Goal: Find specific page/section: Find specific page/section

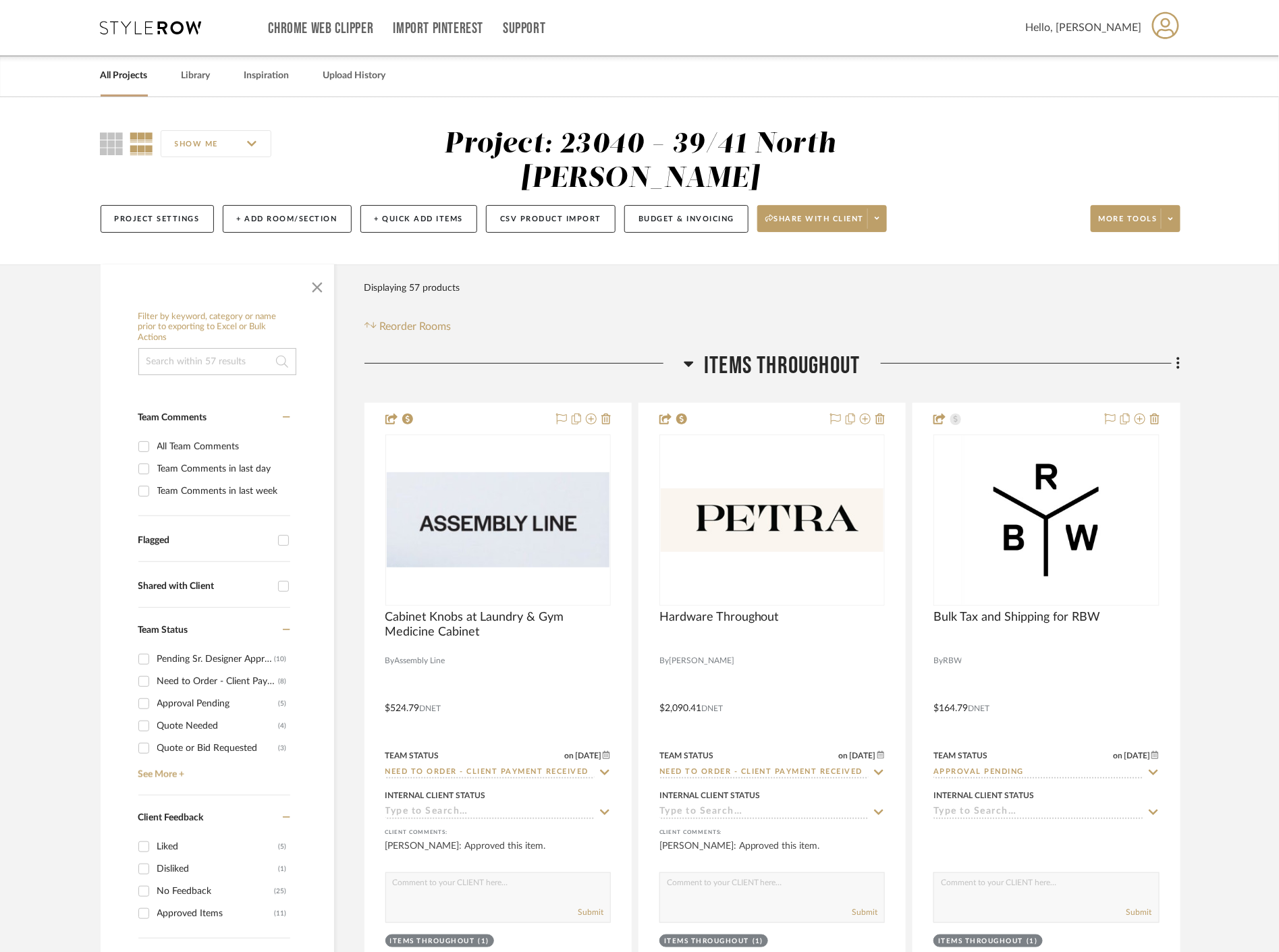
click at [315, 292] on span "button" at bounding box center [318, 285] width 33 height 33
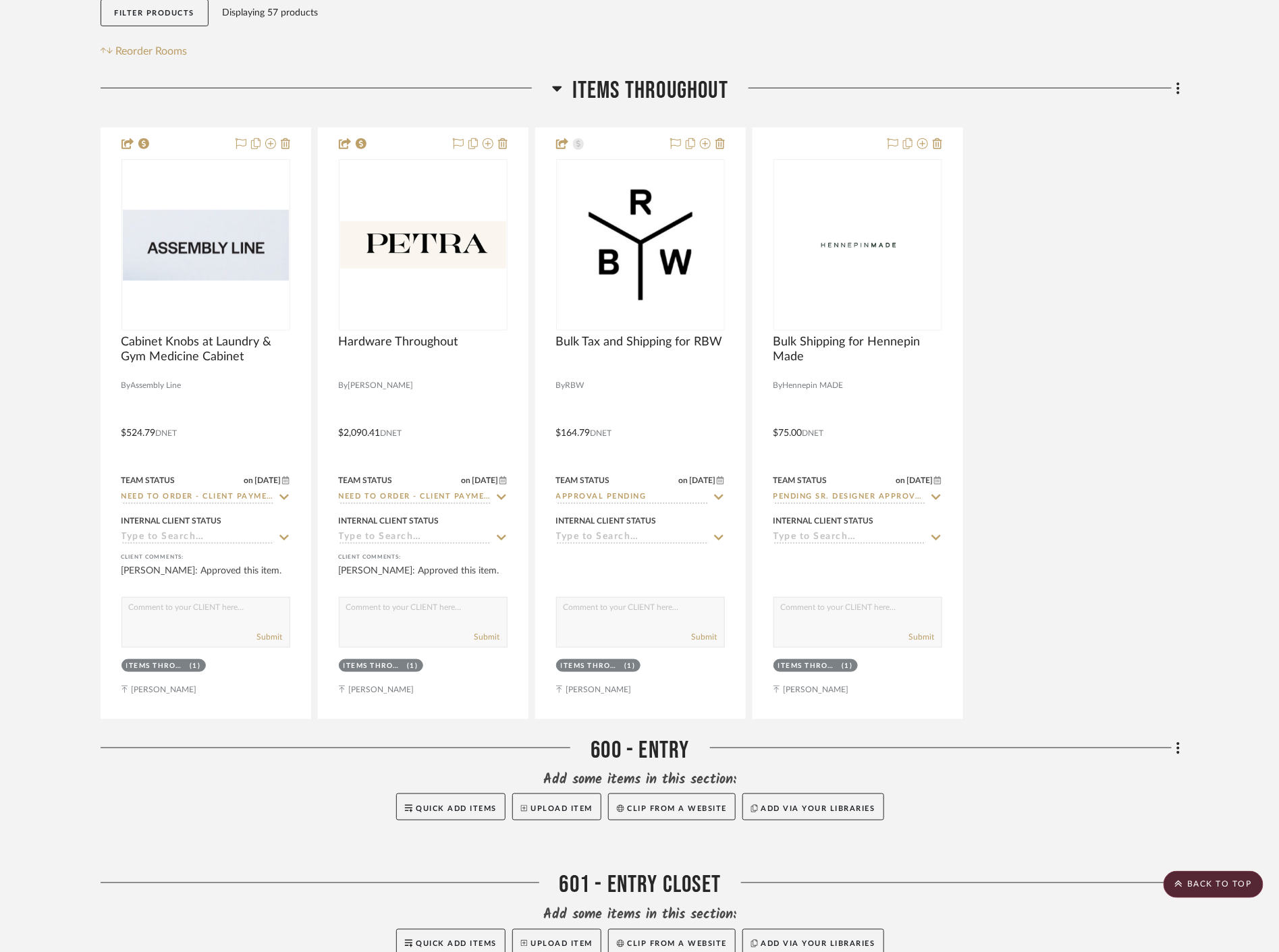
scroll to position [225, 0]
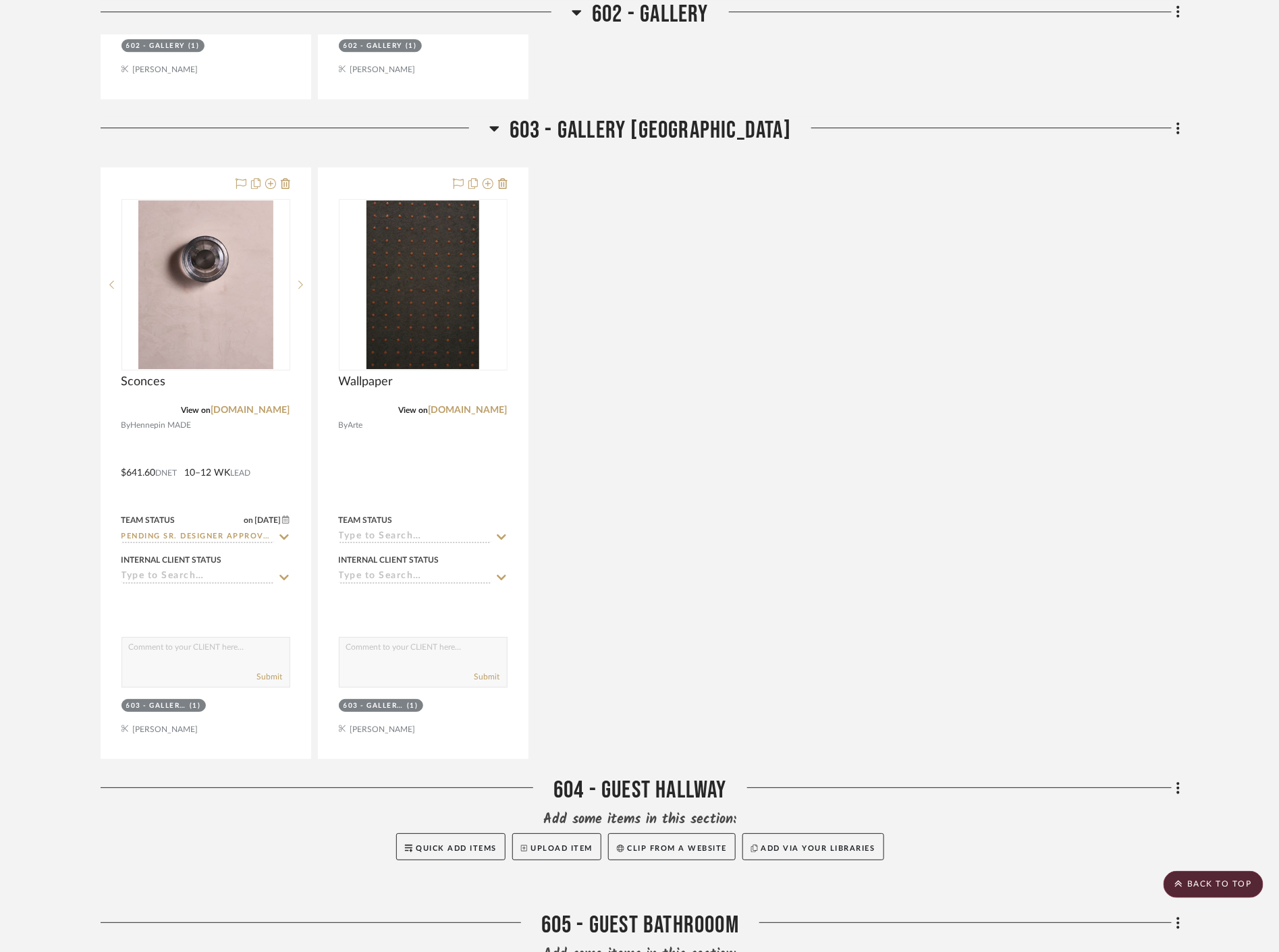
scroll to position [1799, 0]
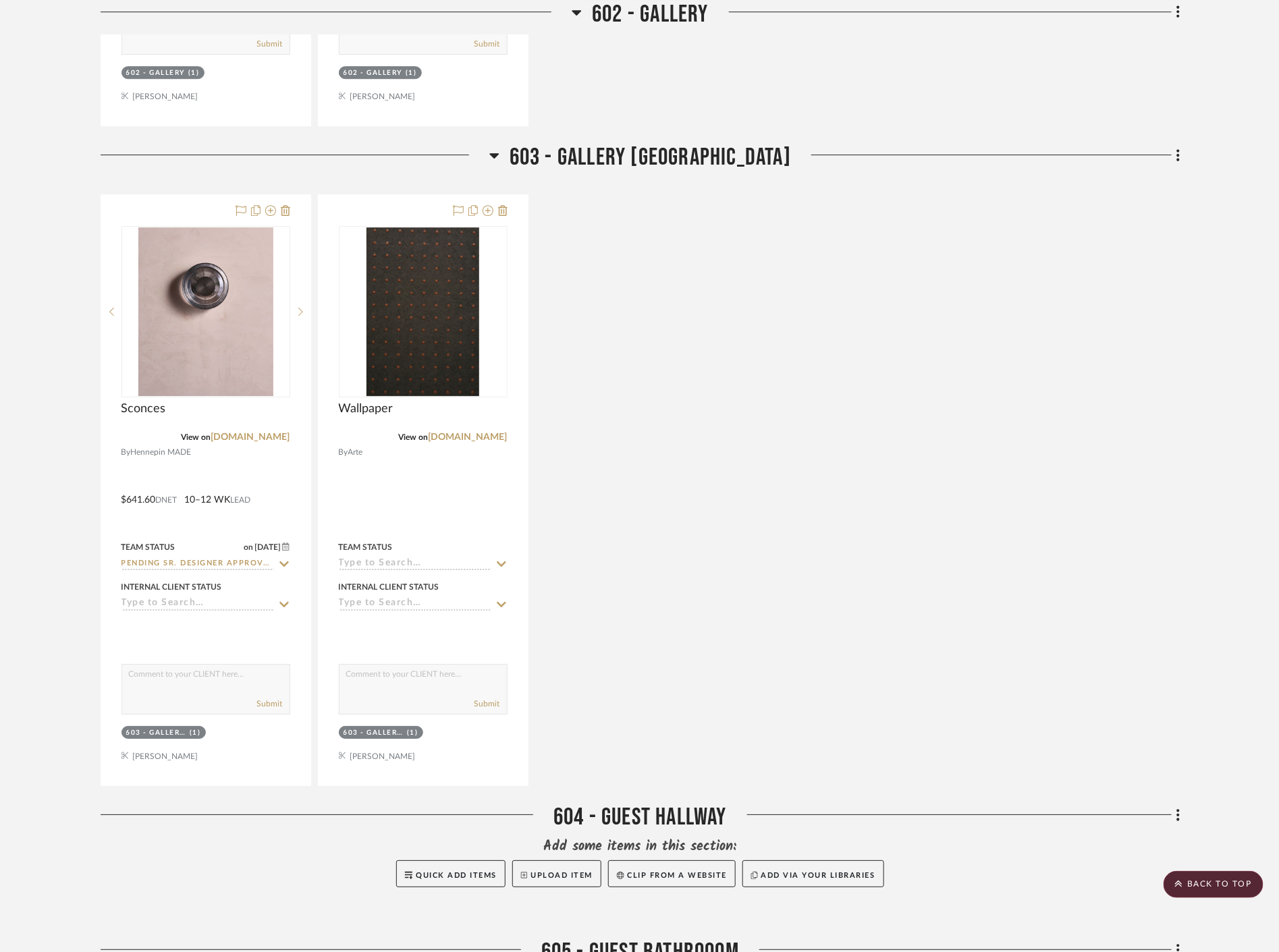
click at [668, 239] on div "Sconces View on hennepinmade.com By Hennepin MADE $641.60 DNET 10–12 WK LEAD Te…" at bounding box center [641, 490] width 1080 height 592
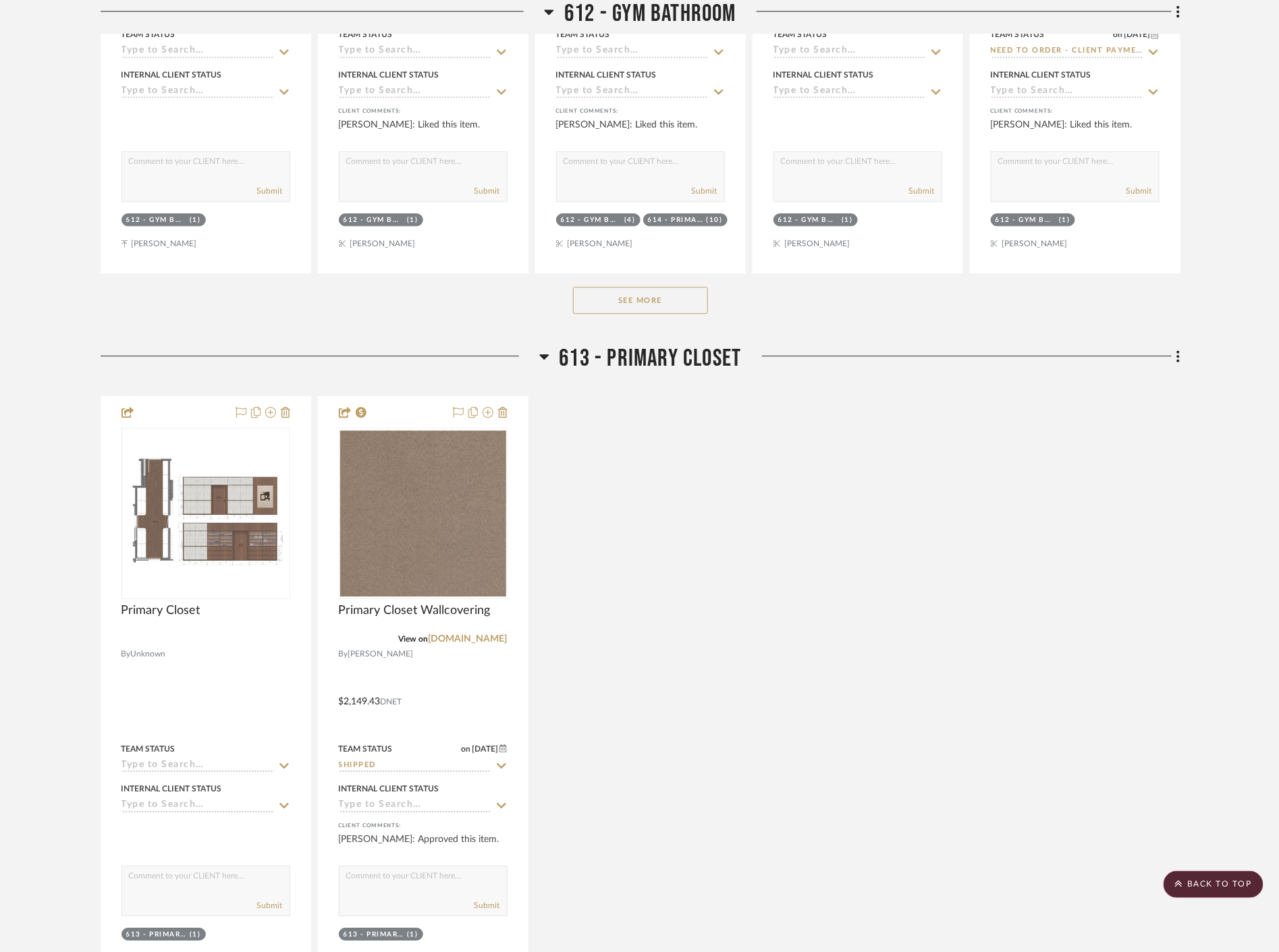
scroll to position [6673, 0]
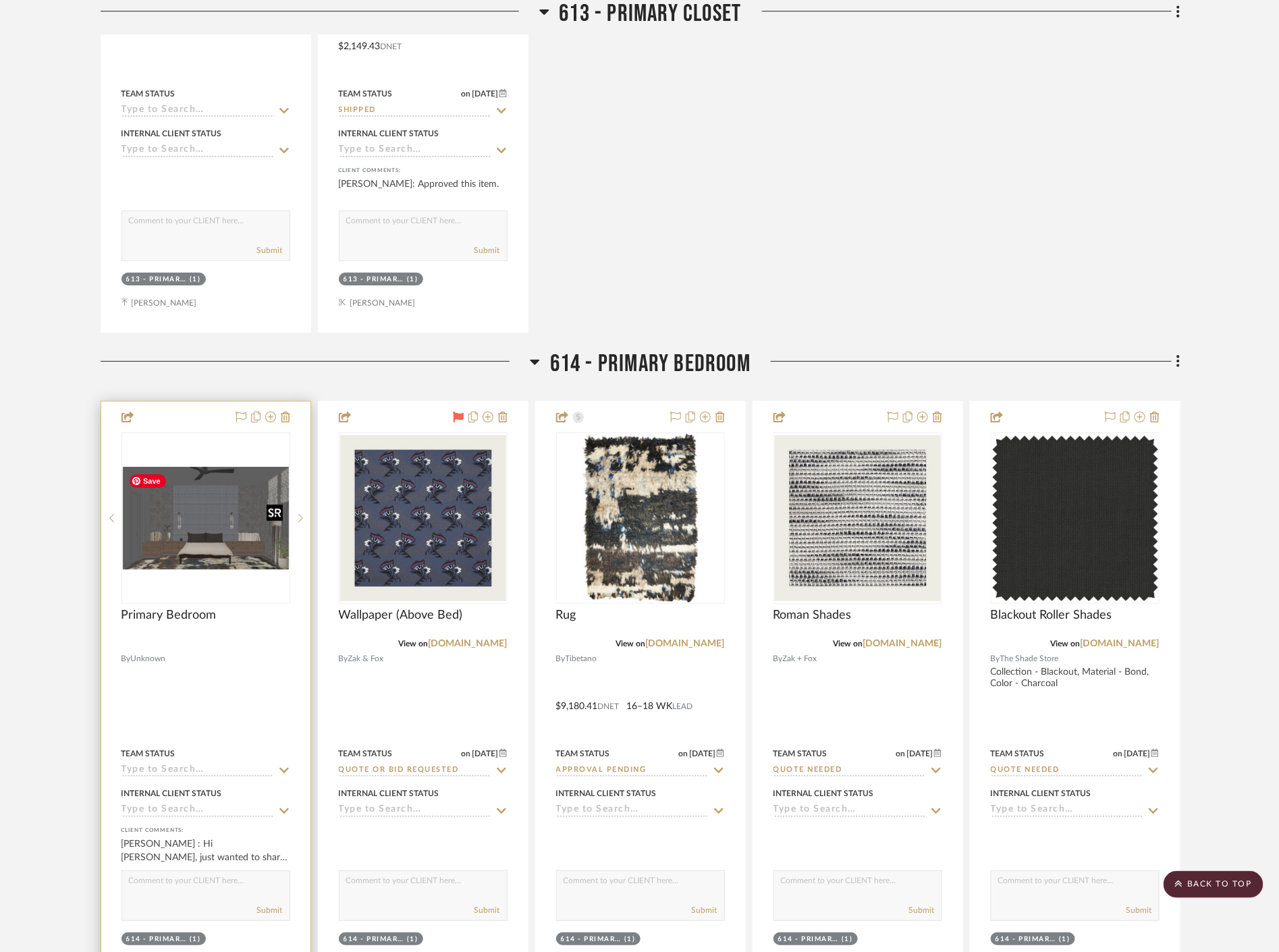
click at [0, 0] on img at bounding box center [0, 0] width 0 height 0
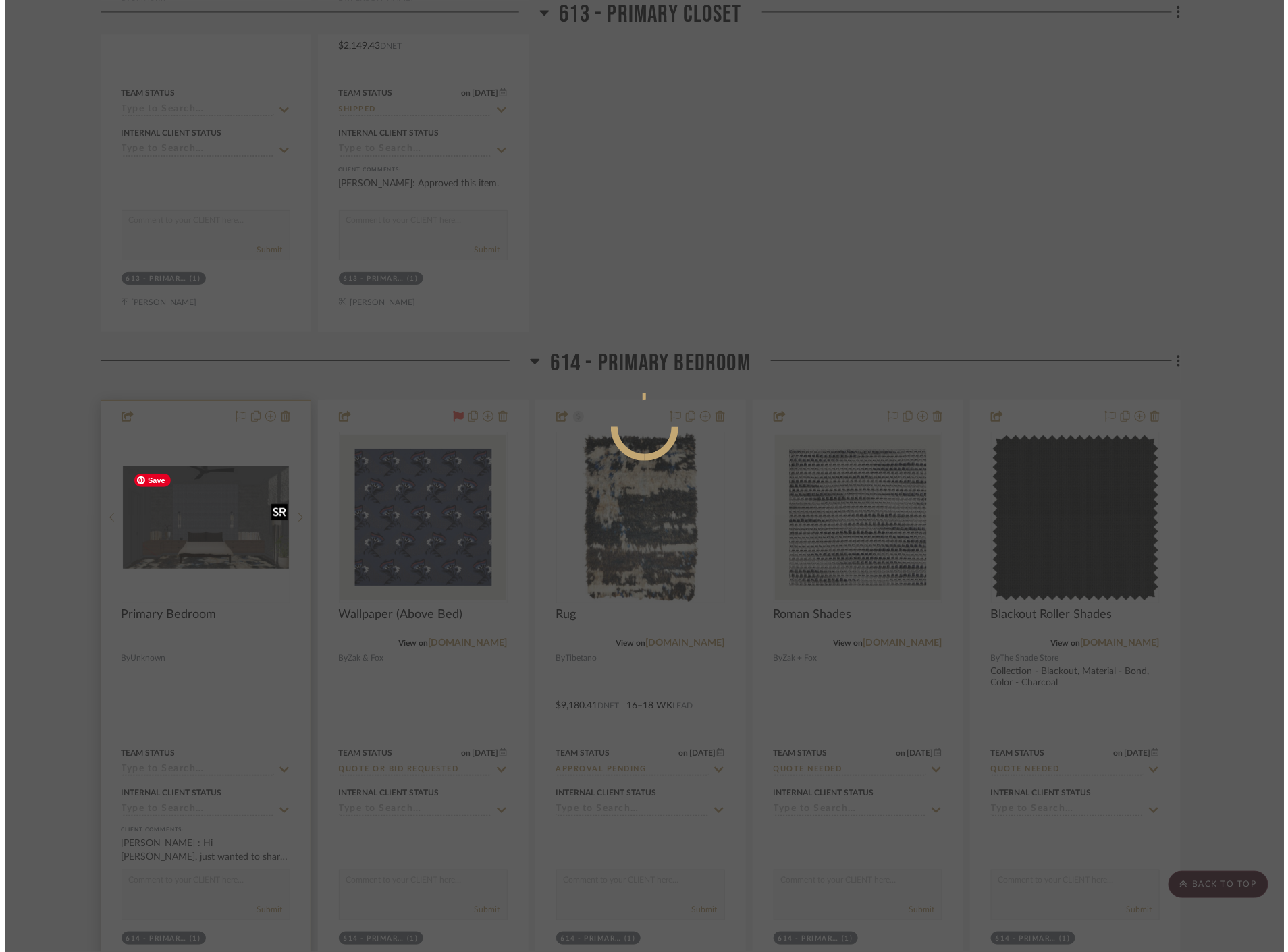
scroll to position [0, 0]
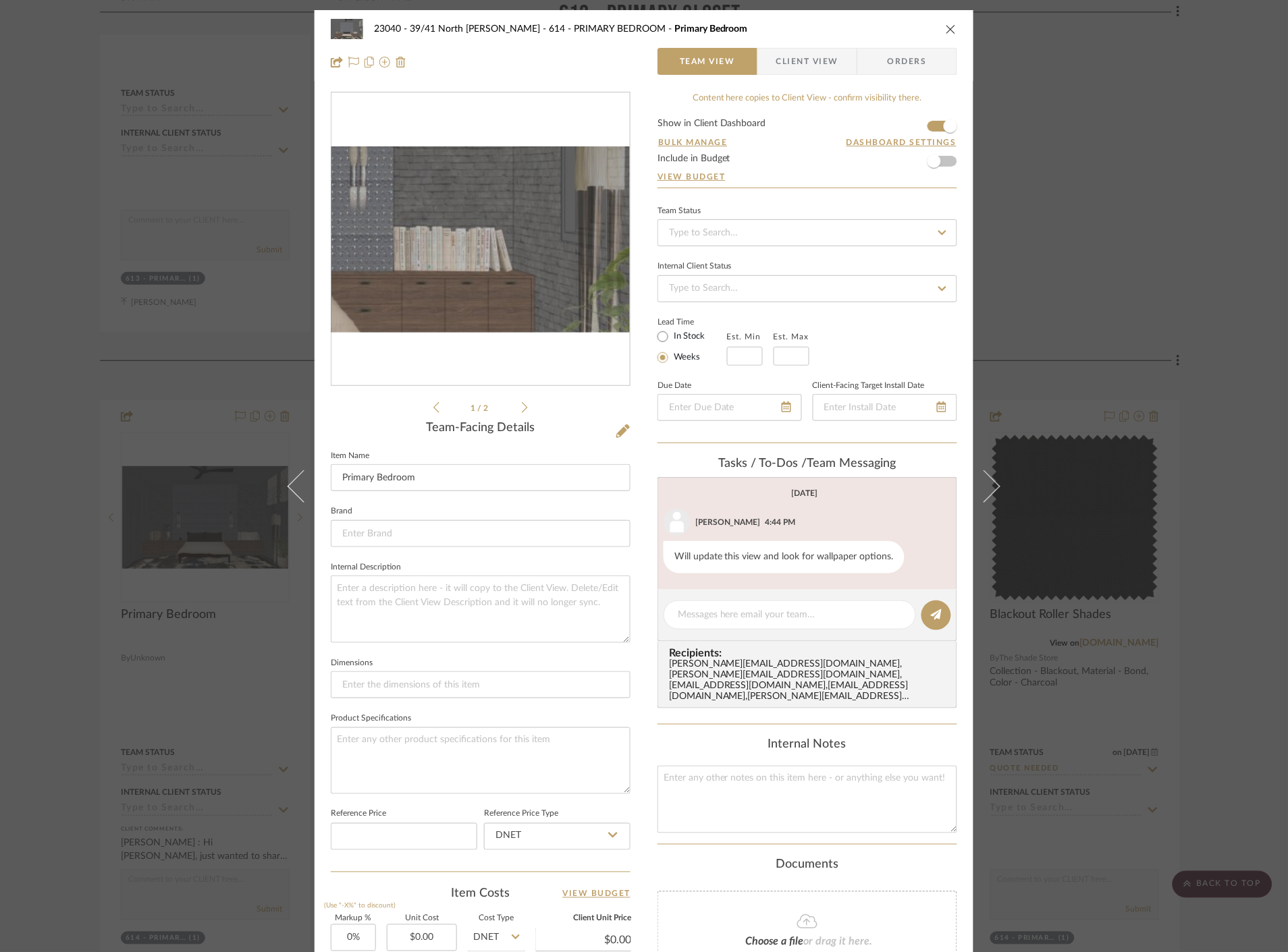
click at [563, 269] on img "0" at bounding box center [480, 239] width 298 height 184
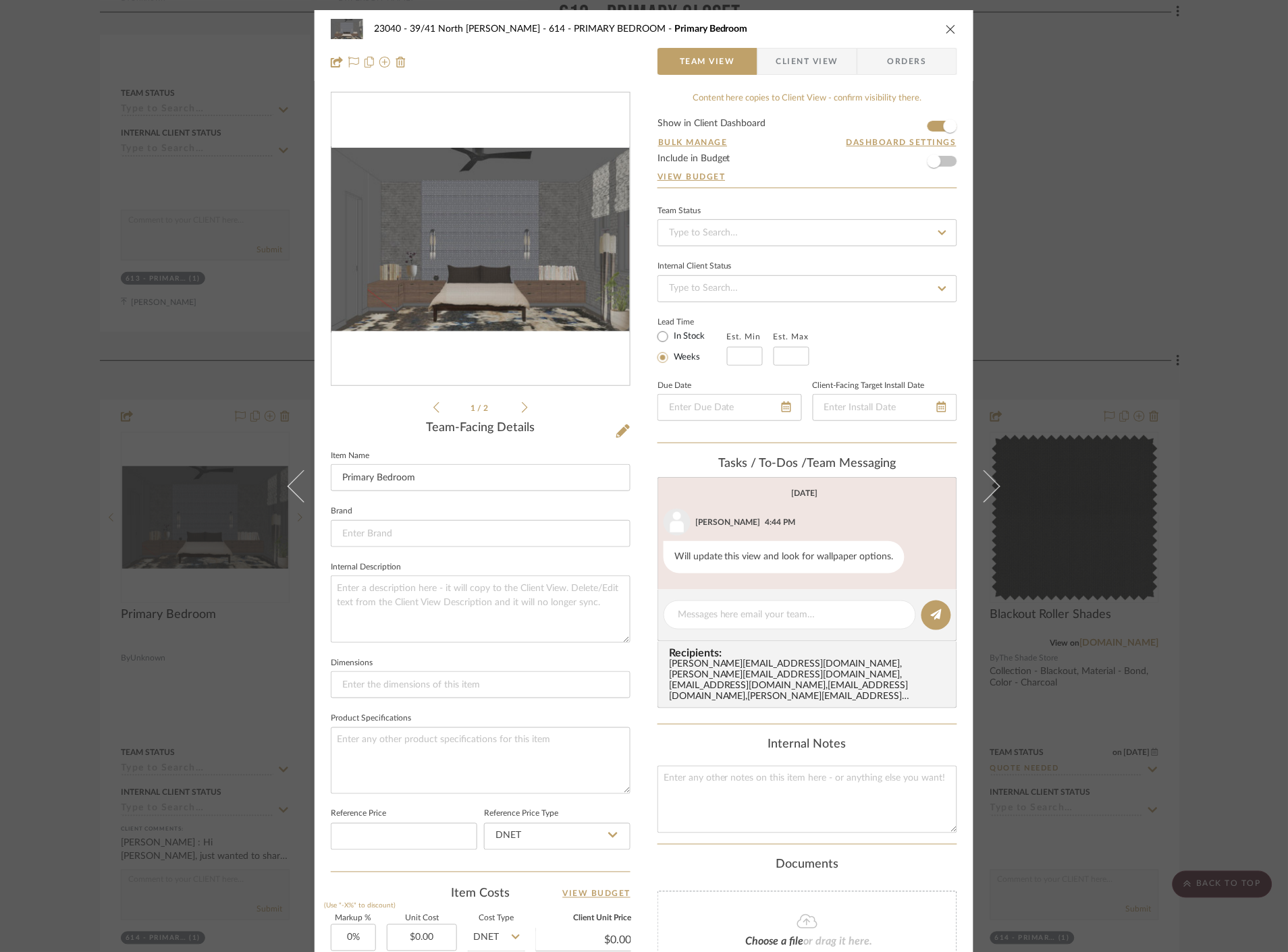
drag, startPoint x: 883, startPoint y: 399, endPoint x: 485, endPoint y: 301, distance: 409.9
click at [485, 301] on img "0" at bounding box center [480, 239] width 298 height 184
